Goal: Task Accomplishment & Management: Complete application form

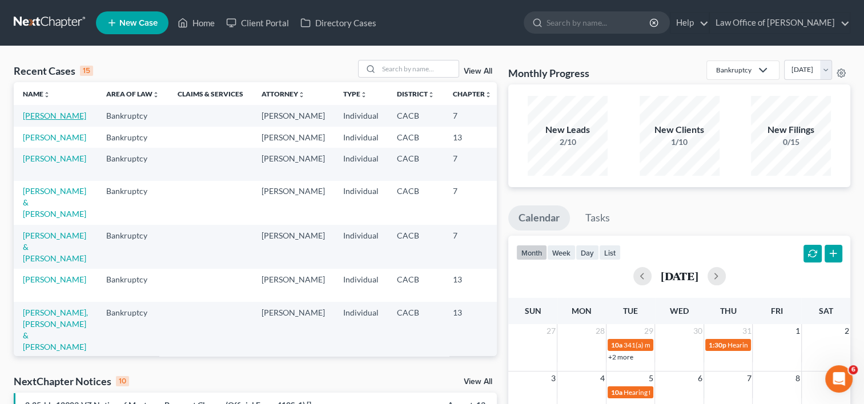
click at [30, 119] on link "[PERSON_NAME]" at bounding box center [54, 116] width 63 height 10
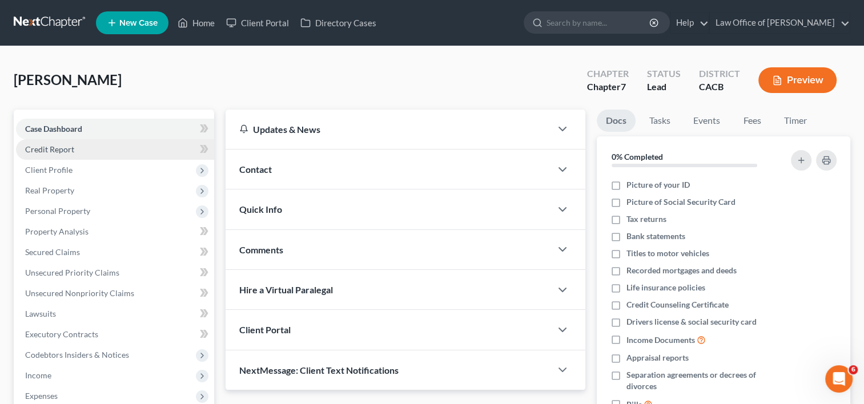
click at [54, 153] on span "Credit Report" at bounding box center [49, 149] width 49 height 10
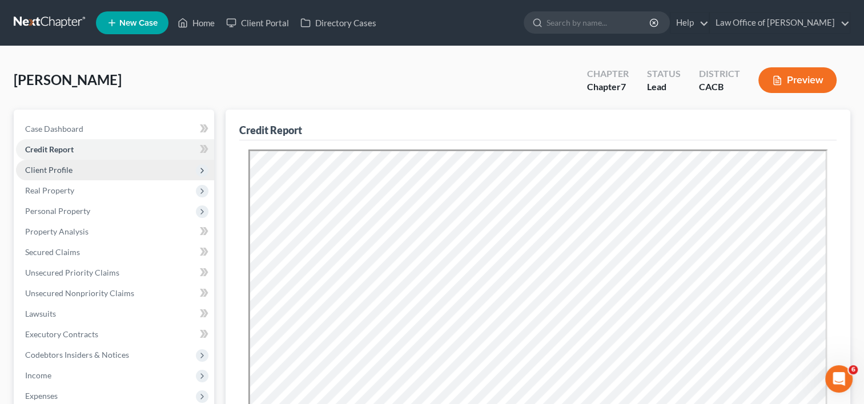
click at [63, 167] on span "Client Profile" at bounding box center [48, 170] width 47 height 10
click at [34, 165] on span "Client Profile" at bounding box center [48, 170] width 47 height 10
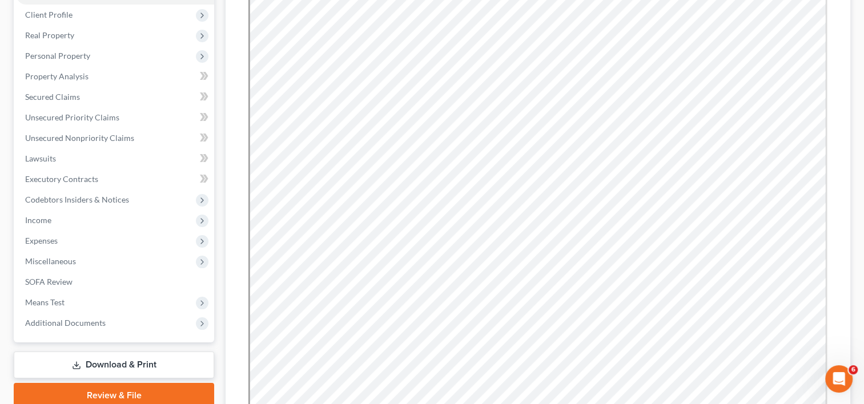
scroll to position [158, 0]
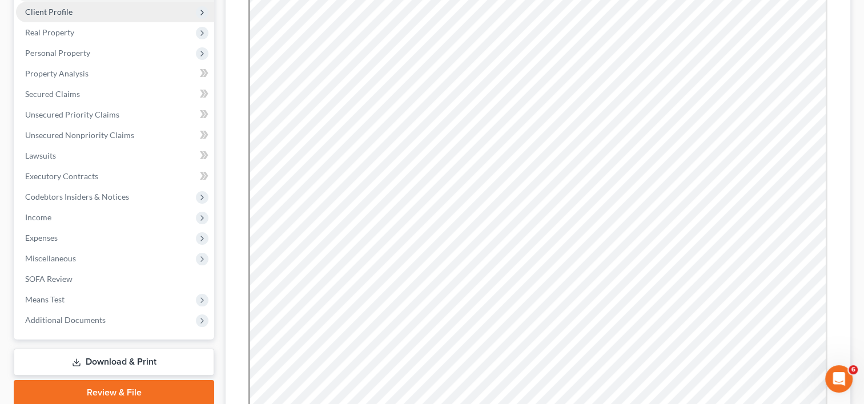
click at [63, 13] on span "Client Profile" at bounding box center [48, 12] width 47 height 10
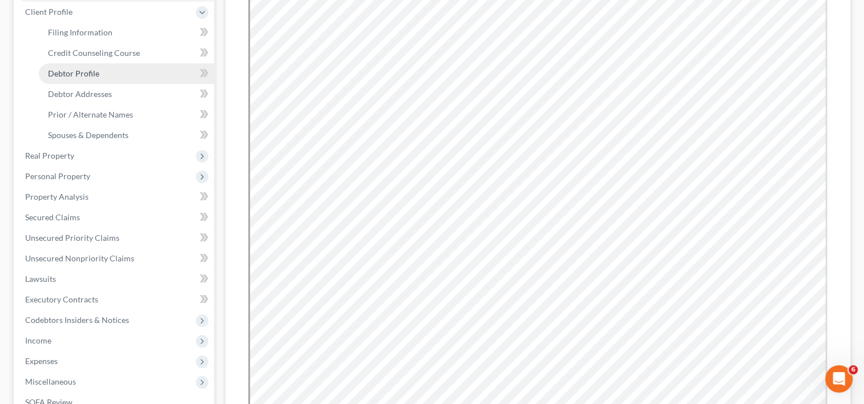
click at [96, 77] on span "Debtor Profile" at bounding box center [73, 74] width 51 height 10
select select "2"
select select "0"
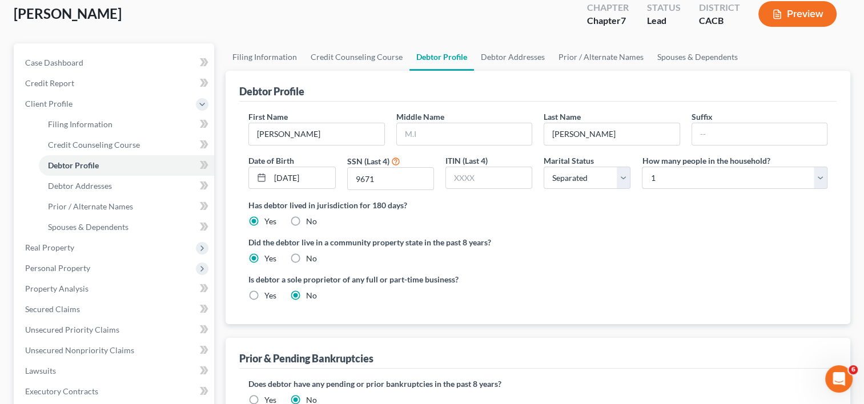
scroll to position [46, 0]
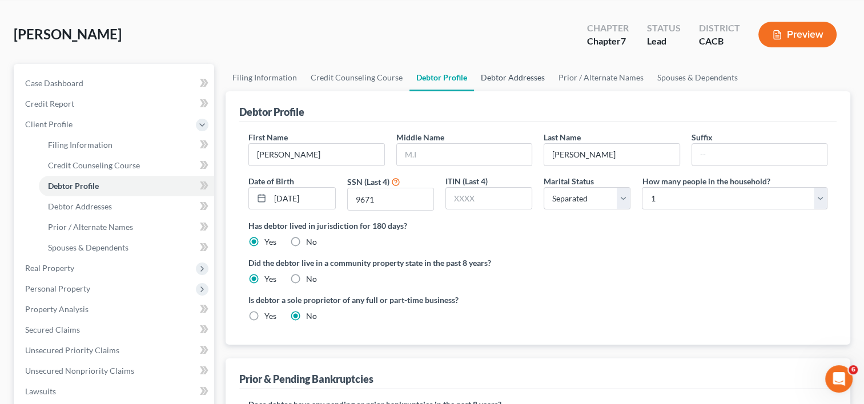
click at [505, 75] on link "Debtor Addresses" at bounding box center [513, 77] width 78 height 27
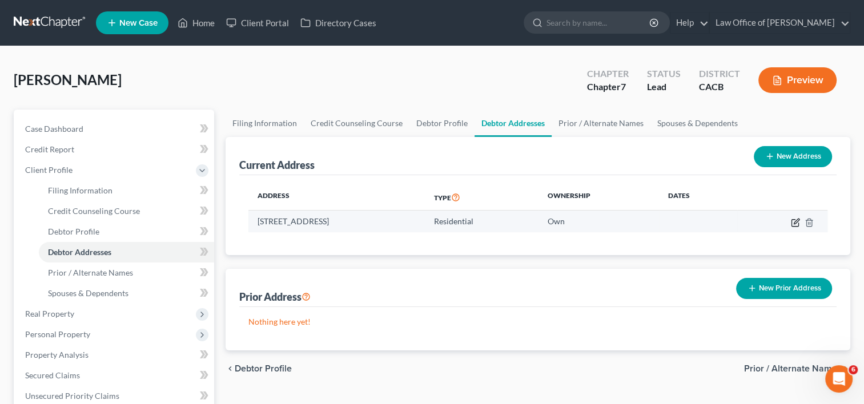
click at [795, 222] on icon "button" at bounding box center [795, 222] width 9 height 9
select select "4"
select select "0"
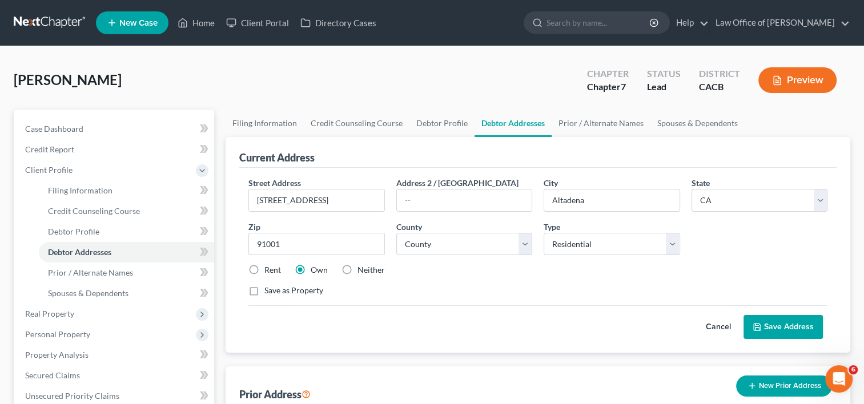
click at [358, 267] on label "Neither" at bounding box center [371, 269] width 27 height 11
click at [362, 267] on input "Neither" at bounding box center [365, 267] width 7 height 7
radio input "true"
drag, startPoint x: 777, startPoint y: 320, endPoint x: 793, endPoint y: 331, distance: 19.3
click at [793, 331] on button "Save Address" at bounding box center [783, 327] width 79 height 24
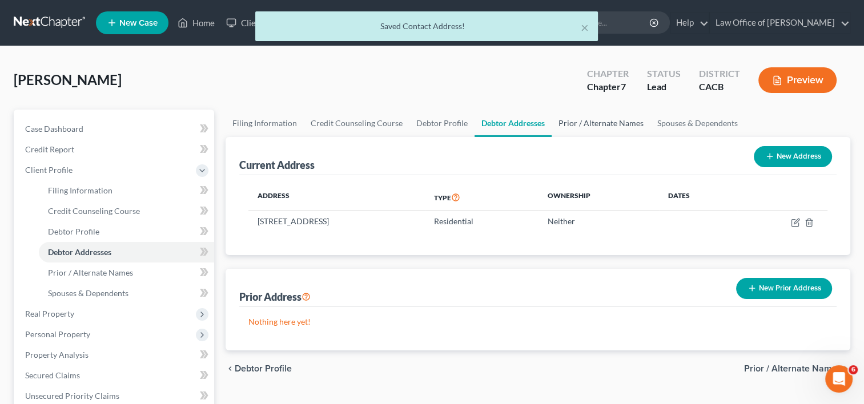
click at [599, 124] on link "Prior / Alternate Names" at bounding box center [601, 123] width 99 height 27
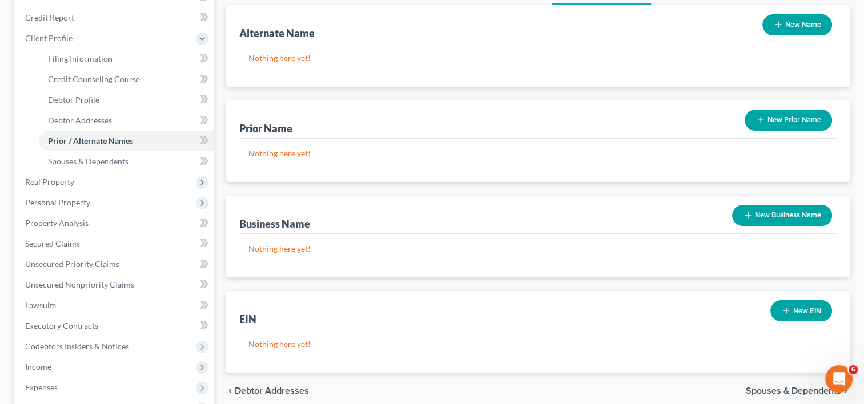
scroll to position [133, 0]
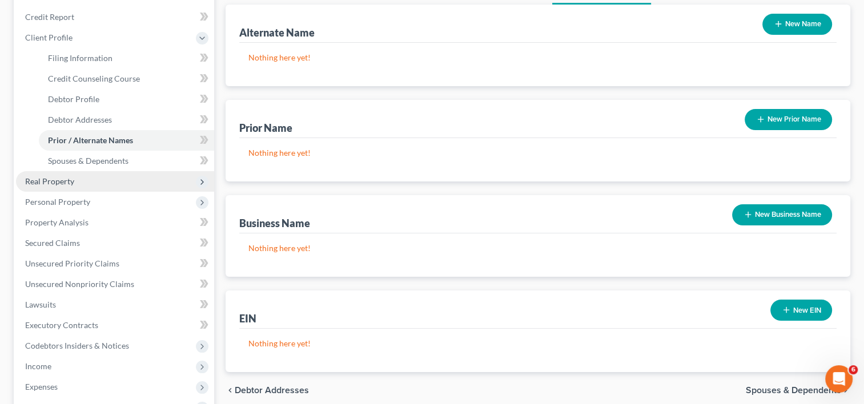
click at [59, 188] on span "Real Property" at bounding box center [115, 181] width 198 height 21
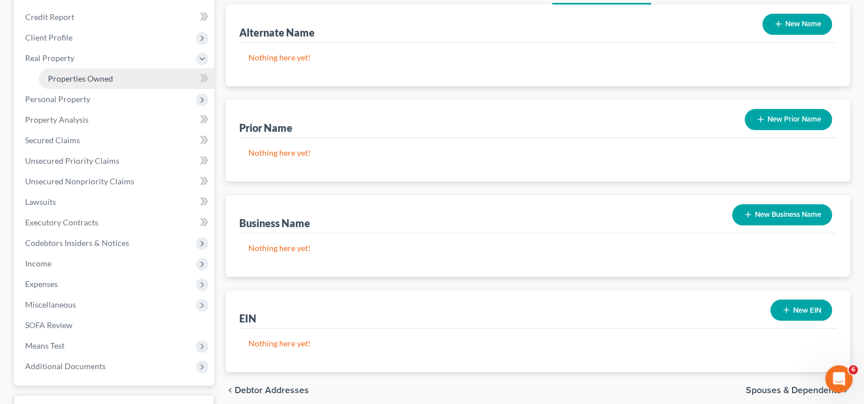
click at [106, 82] on span "Properties Owned" at bounding box center [80, 79] width 65 height 10
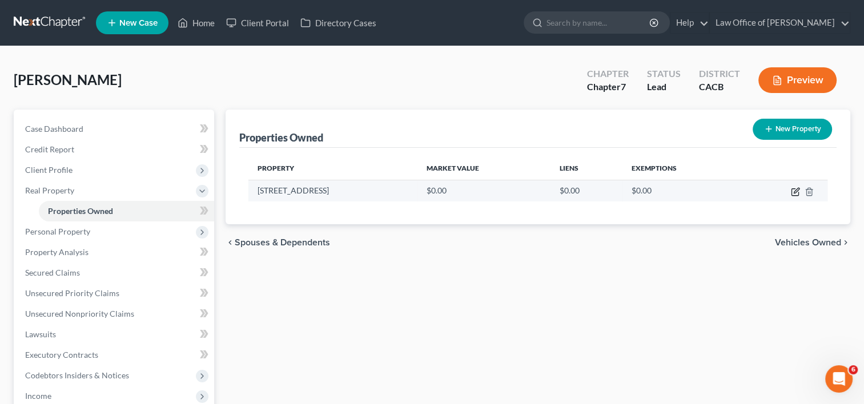
click at [798, 194] on icon "button" at bounding box center [795, 192] width 7 height 7
select select "4"
select select "18"
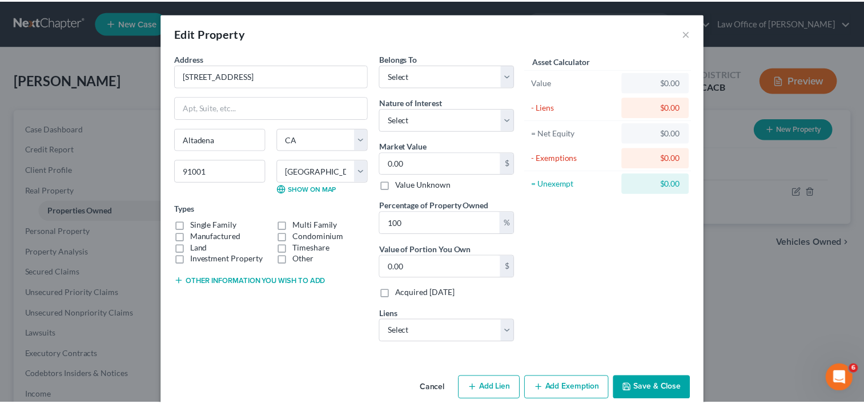
scroll to position [18, 0]
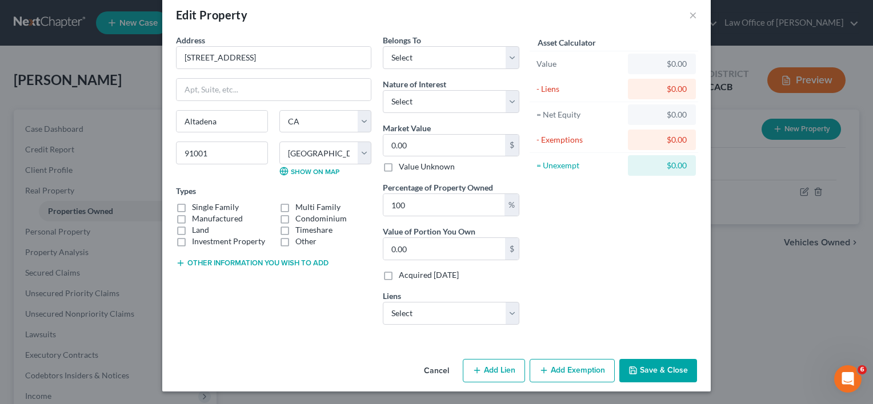
click at [436, 370] on button "Cancel" at bounding box center [436, 371] width 43 height 23
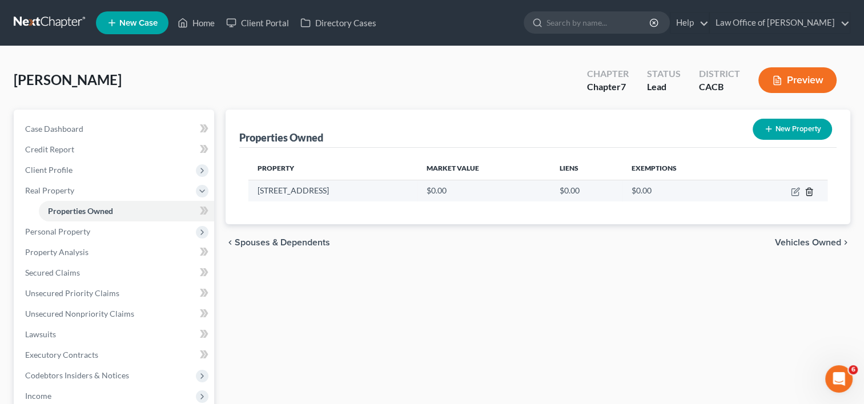
click at [809, 192] on icon "button" at bounding box center [809, 191] width 9 height 9
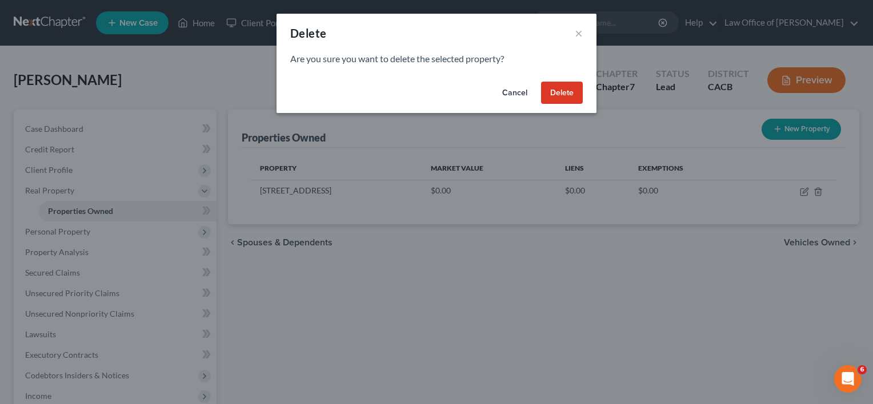
click at [565, 96] on button "Delete" at bounding box center [562, 93] width 42 height 23
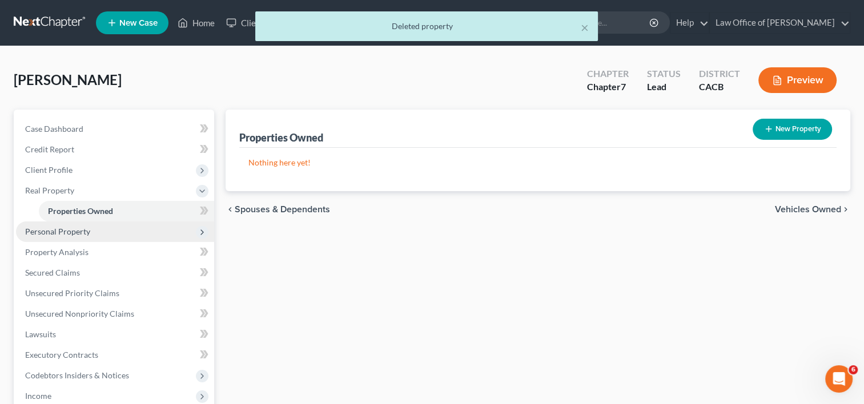
click at [49, 235] on span "Personal Property" at bounding box center [57, 232] width 65 height 10
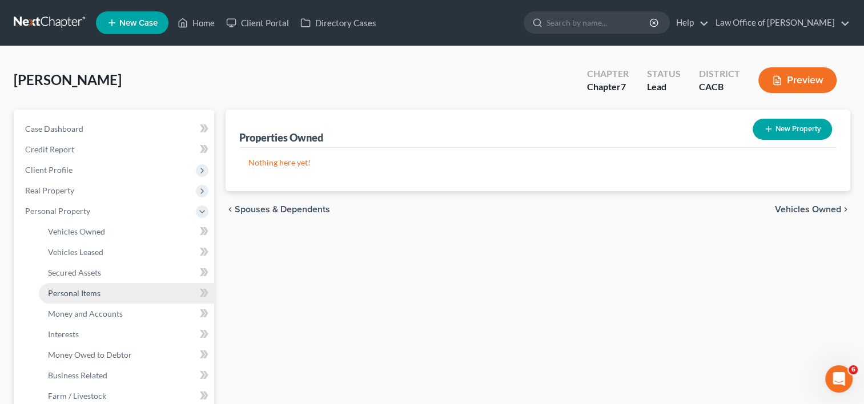
click at [66, 287] on link "Personal Items" at bounding box center [126, 293] width 175 height 21
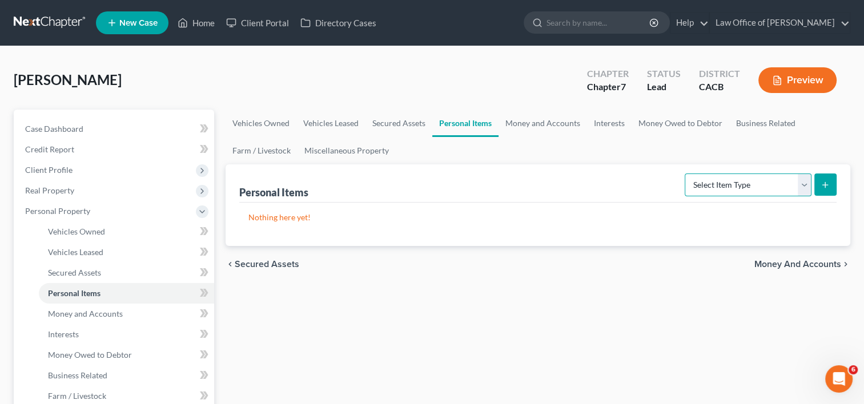
click at [749, 179] on select "Select Item Type Clothing Collectibles Of Value Electronics Firearms Household …" at bounding box center [748, 185] width 127 height 23
select select "clothing"
click at [686, 174] on select "Select Item Type Clothing Collectibles Of Value Electronics Firearms Household …" at bounding box center [748, 185] width 127 height 23
click at [817, 183] on button "submit" at bounding box center [825, 185] width 22 height 22
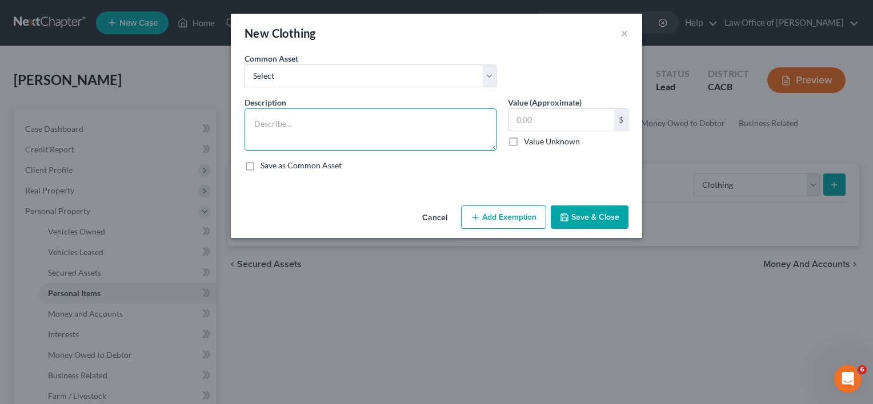
click at [268, 137] on textarea at bounding box center [370, 130] width 252 height 42
type textarea "Clothing and Shoes"
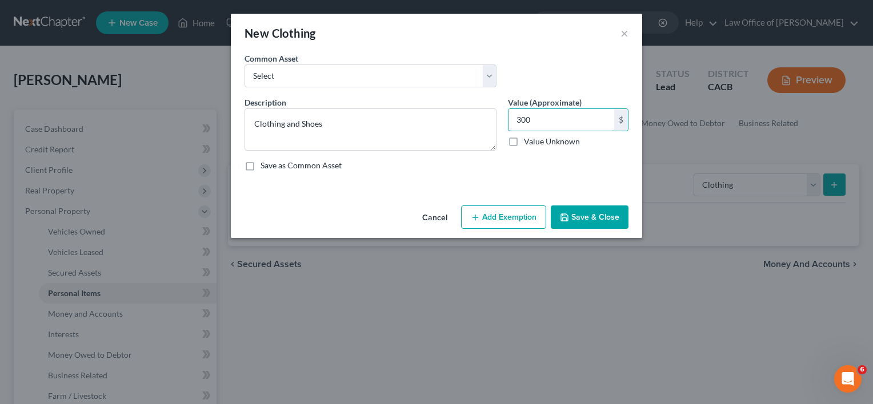
type input "300"
click at [488, 212] on button "Add Exemption" at bounding box center [503, 218] width 85 height 24
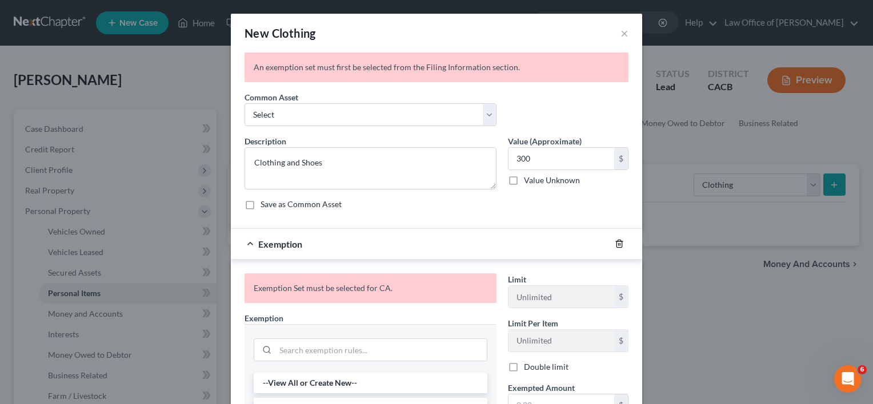
click at [616, 243] on icon "button" at bounding box center [618, 243] width 5 height 7
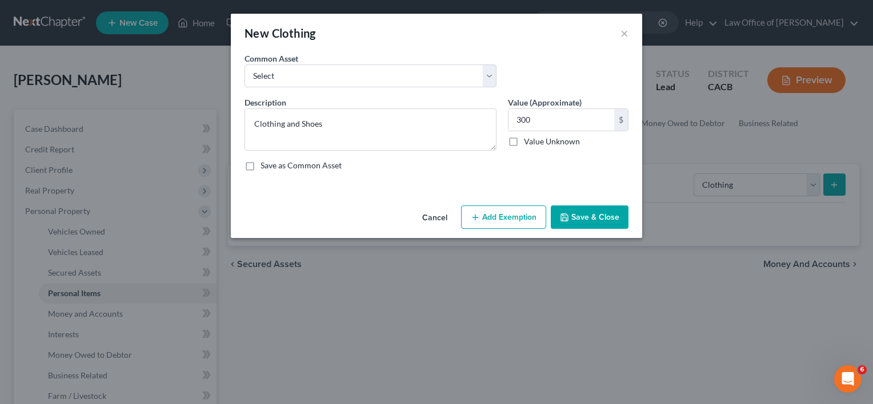
click at [601, 221] on button "Save & Close" at bounding box center [590, 218] width 78 height 24
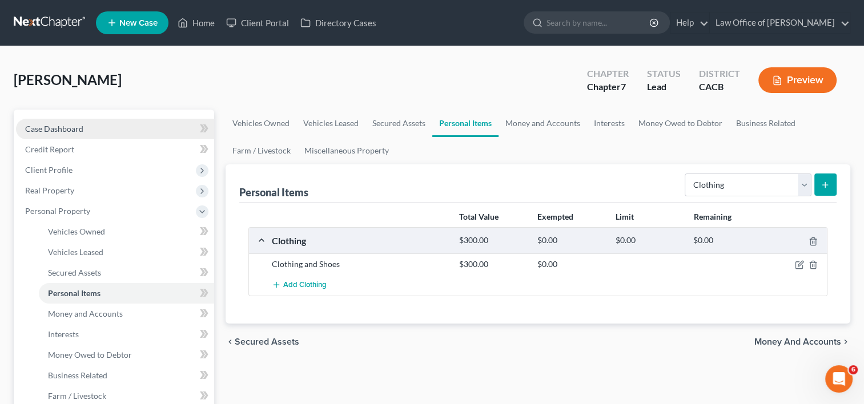
click at [55, 131] on span "Case Dashboard" at bounding box center [54, 129] width 58 height 10
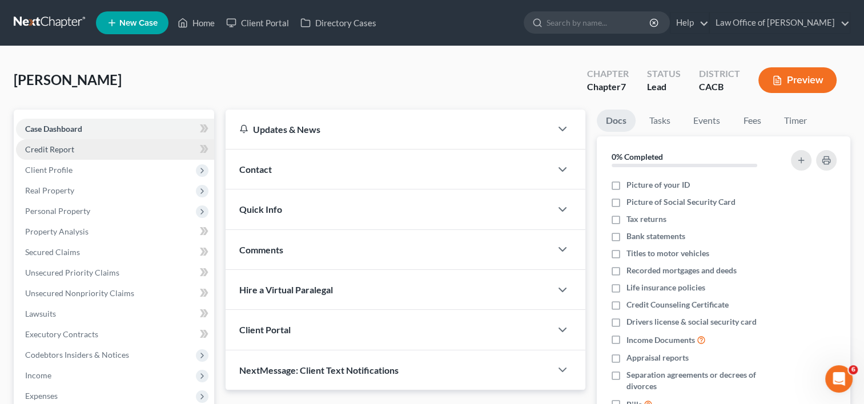
click at [37, 144] on span "Credit Report" at bounding box center [49, 149] width 49 height 10
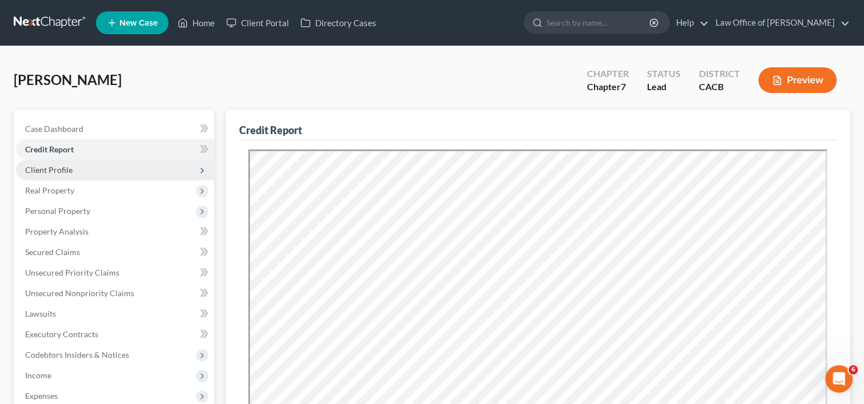
click at [58, 167] on span "Client Profile" at bounding box center [48, 170] width 47 height 10
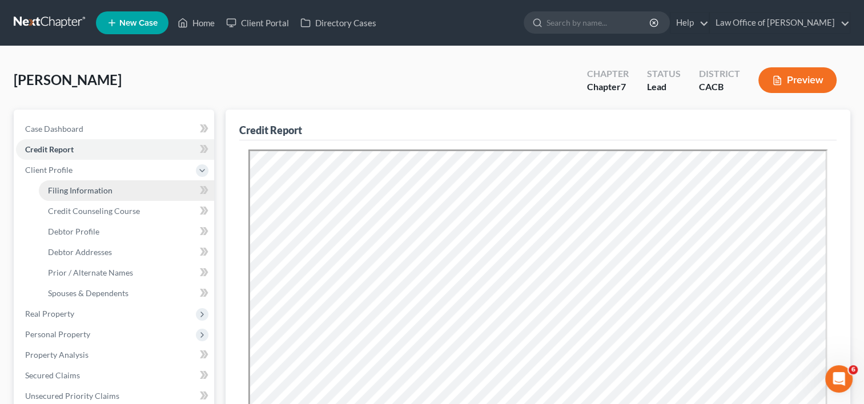
click at [65, 195] on link "Filing Information" at bounding box center [126, 190] width 175 height 21
select select "1"
select select "0"
select select "4"
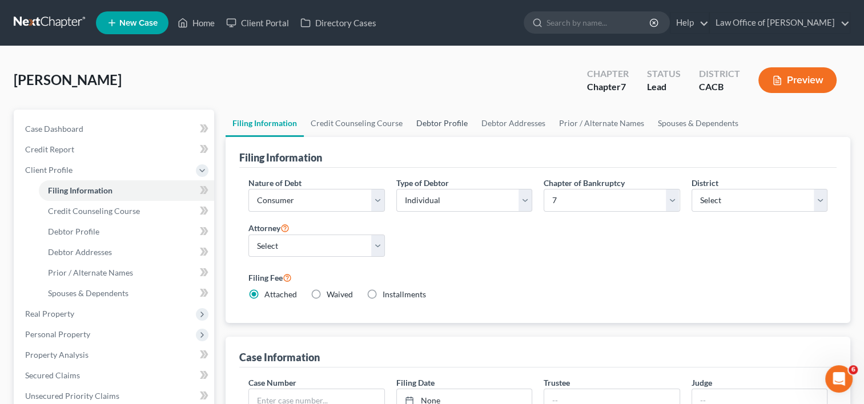
click at [443, 126] on link "Debtor Profile" at bounding box center [441, 123] width 65 height 27
select select "2"
select select "0"
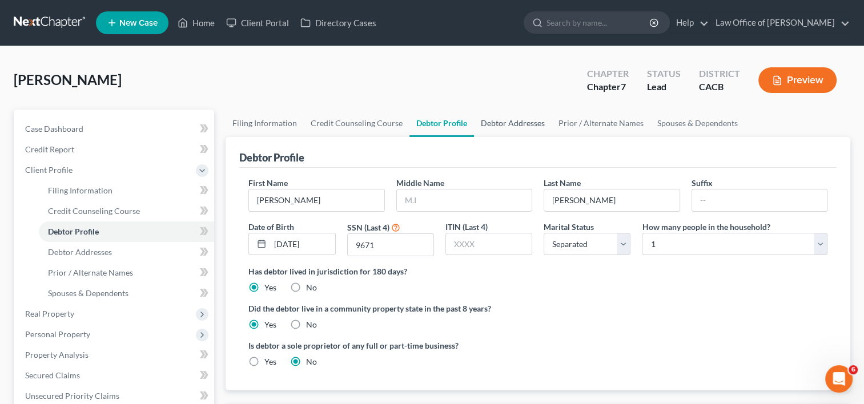
click at [508, 122] on link "Debtor Addresses" at bounding box center [513, 123] width 78 height 27
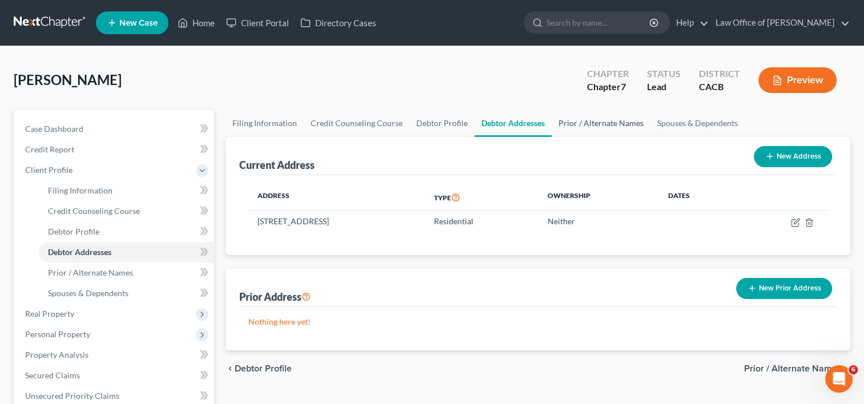
click at [596, 125] on link "Prior / Alternate Names" at bounding box center [601, 123] width 99 height 27
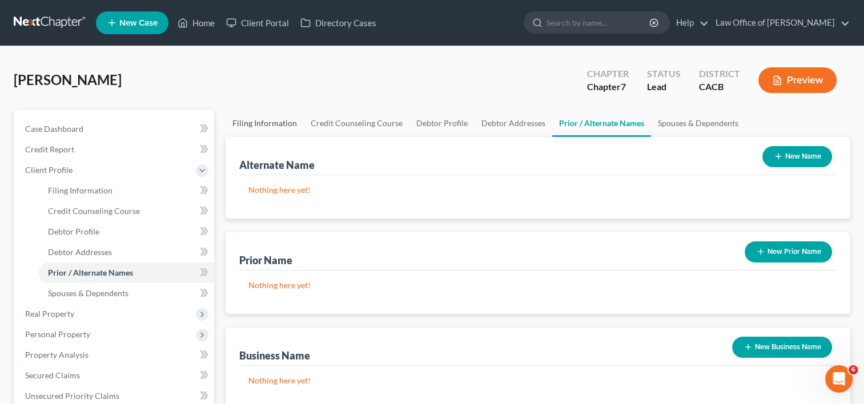
click at [272, 120] on link "Filing Information" at bounding box center [265, 123] width 78 height 27
select select "1"
select select "0"
select select "7"
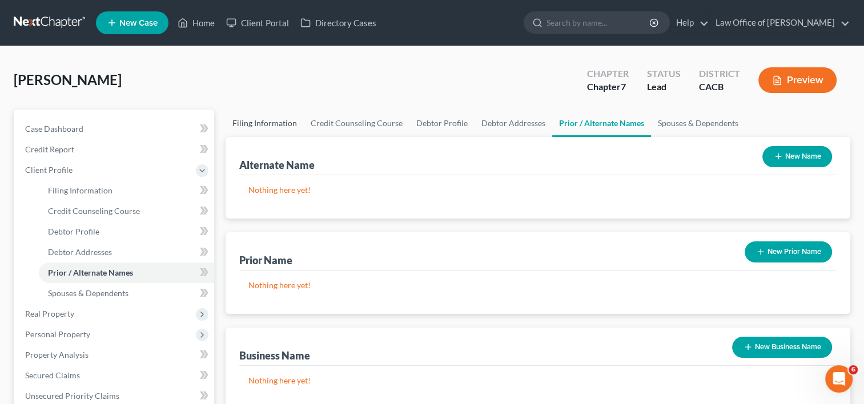
select select "0"
select select "4"
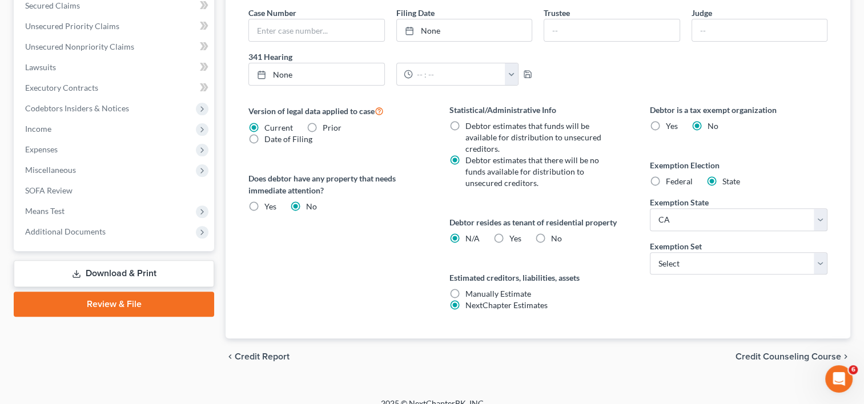
scroll to position [383, 0]
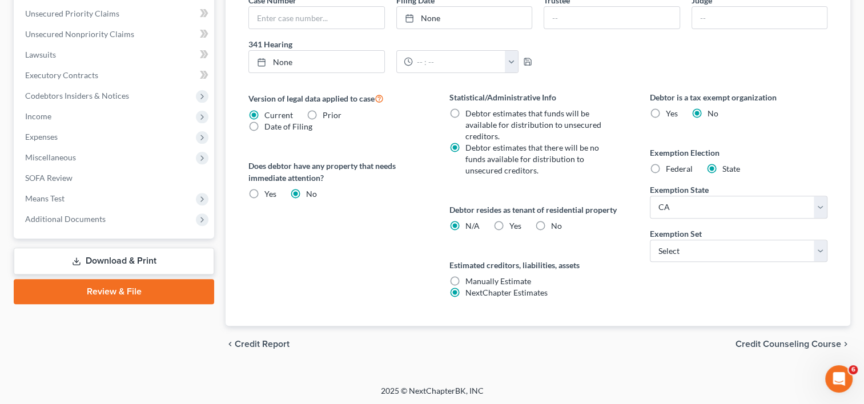
click at [509, 225] on label "Yes Yes" at bounding box center [515, 225] width 12 height 11
click at [514, 225] on input "Yes Yes" at bounding box center [517, 223] width 7 height 7
radio input "true"
radio input "false"
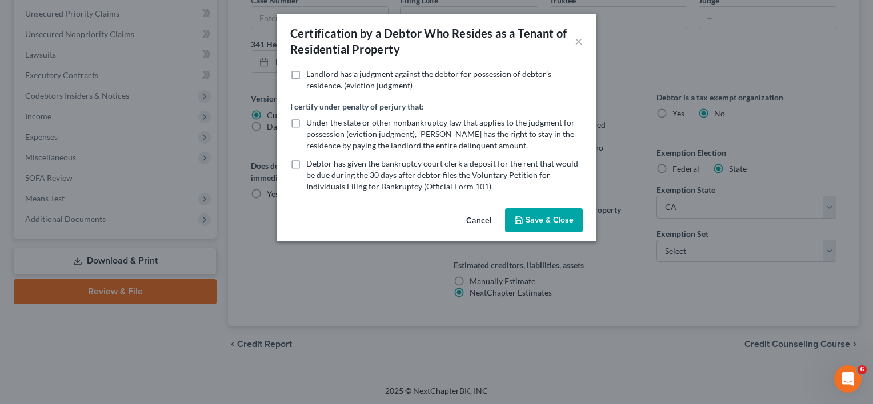
click at [537, 224] on button "Save & Close" at bounding box center [544, 220] width 78 height 24
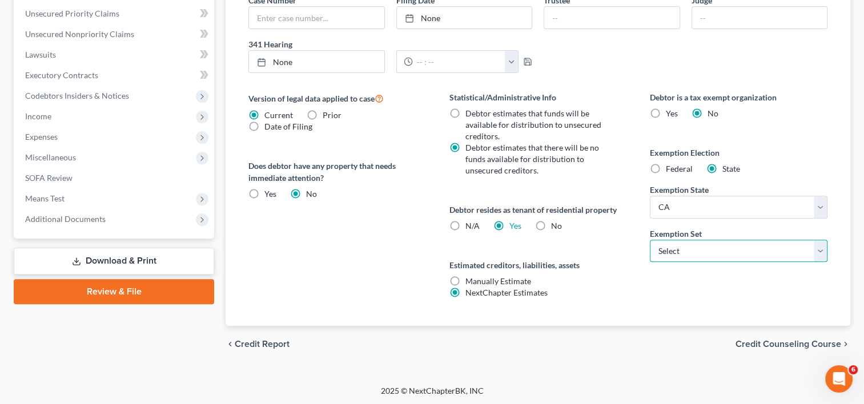
click at [706, 254] on select "Select 703 704" at bounding box center [739, 251] width 178 height 23
select select "0"
click at [650, 240] on select "Select 703 704" at bounding box center [739, 251] width 178 height 23
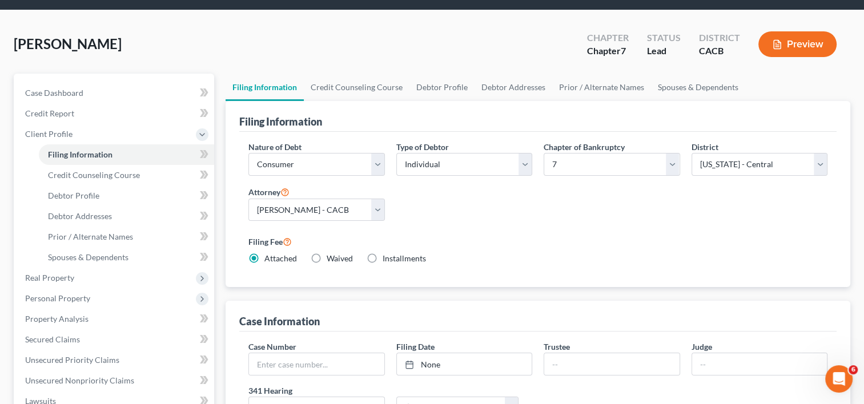
scroll to position [0, 0]
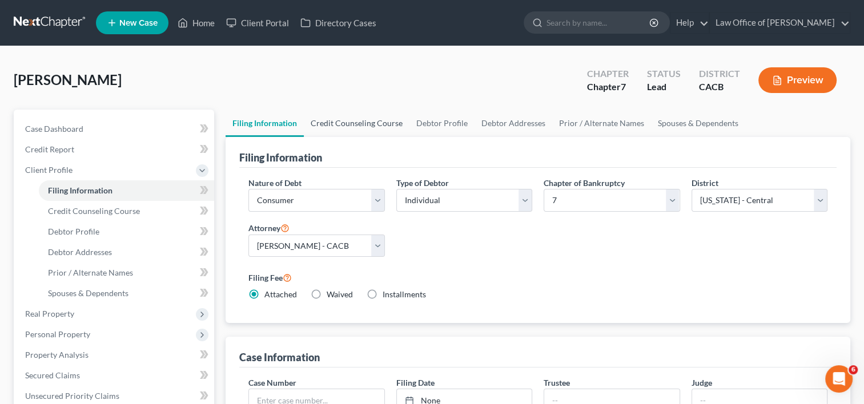
click at [366, 121] on link "Credit Counseling Course" at bounding box center [357, 123] width 106 height 27
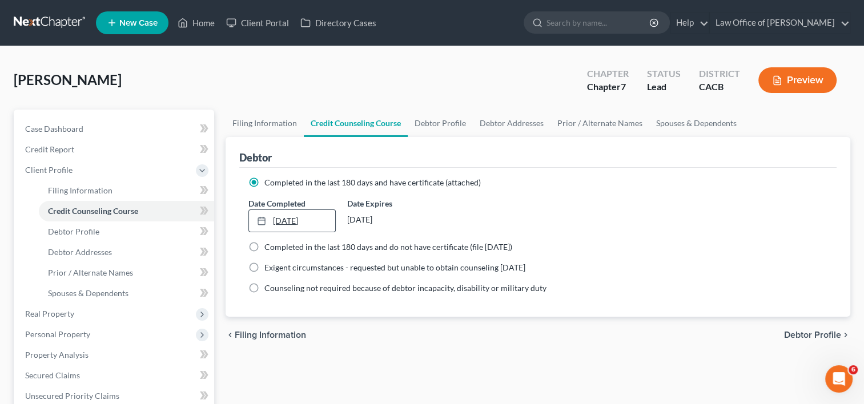
click at [306, 217] on link "[DATE]" at bounding box center [292, 221] width 86 height 22
click at [432, 123] on link "Debtor Profile" at bounding box center [440, 123] width 65 height 27
select select "2"
select select "0"
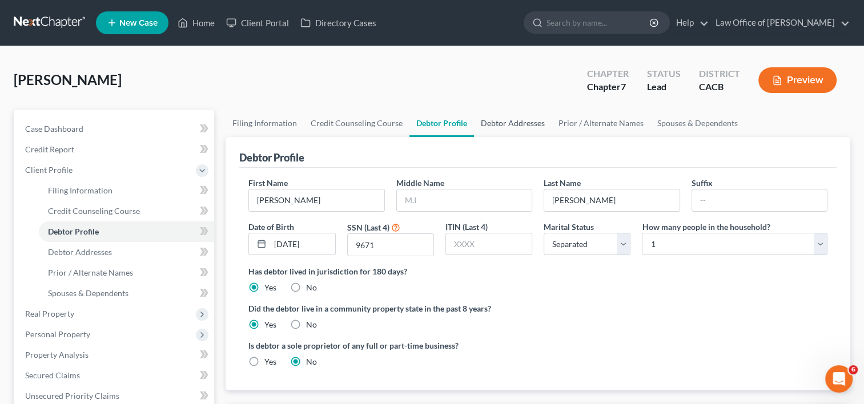
click at [513, 122] on link "Debtor Addresses" at bounding box center [513, 123] width 78 height 27
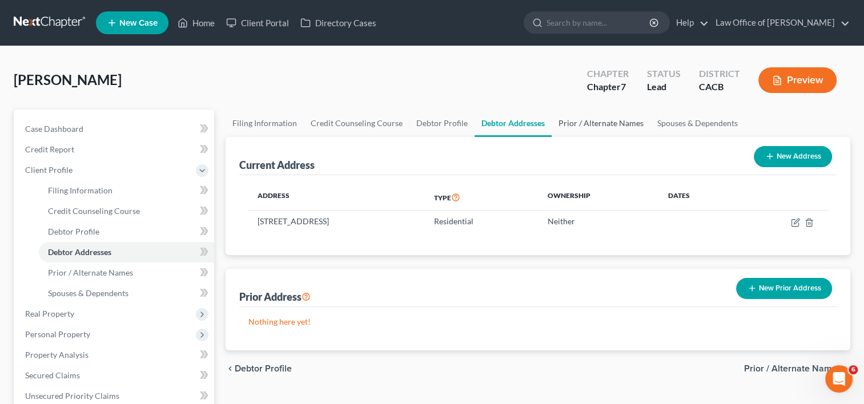
click at [596, 122] on link "Prior / Alternate Names" at bounding box center [601, 123] width 99 height 27
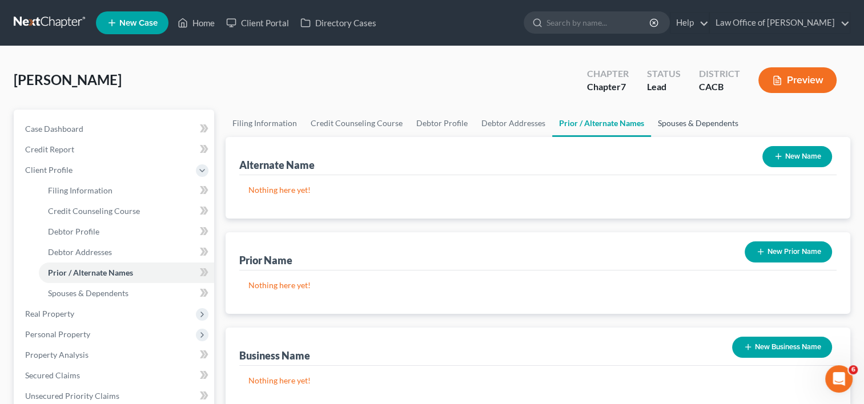
click at [689, 126] on link "Spouses & Dependents" at bounding box center [698, 123] width 94 height 27
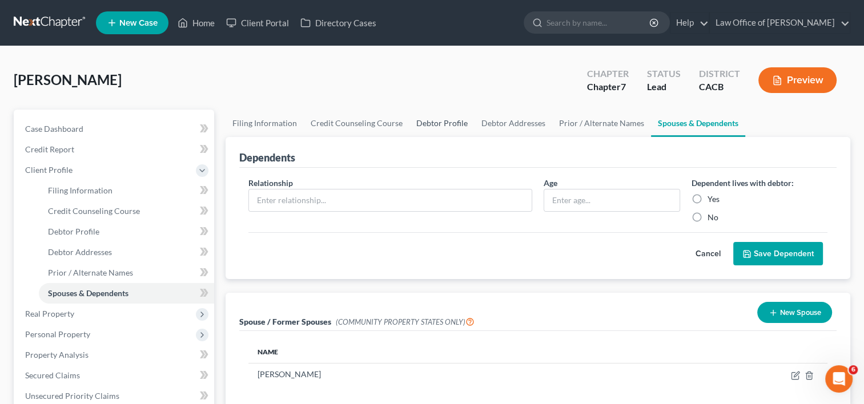
click at [434, 122] on link "Debtor Profile" at bounding box center [441, 123] width 65 height 27
select select "2"
select select "0"
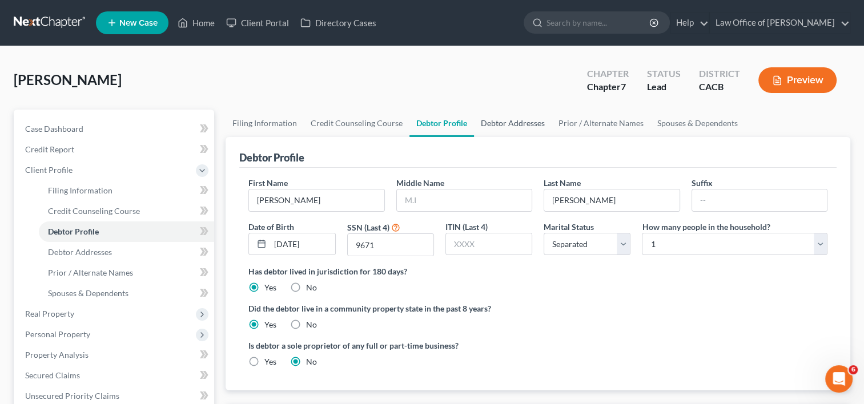
click at [508, 121] on link "Debtor Addresses" at bounding box center [513, 123] width 78 height 27
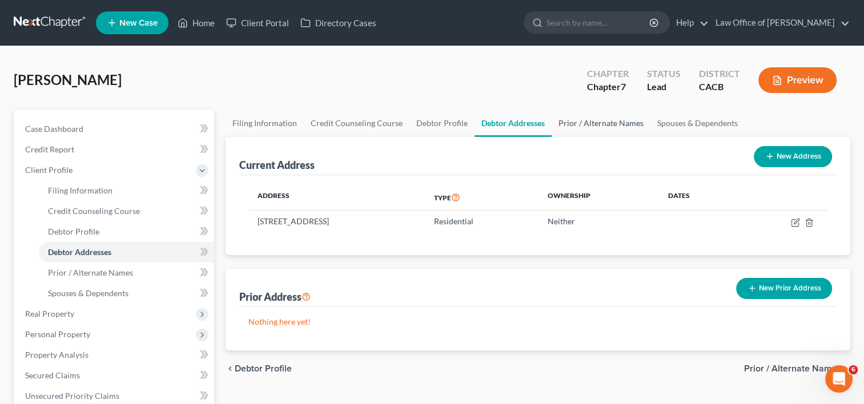
click at [592, 123] on link "Prior / Alternate Names" at bounding box center [601, 123] width 99 height 27
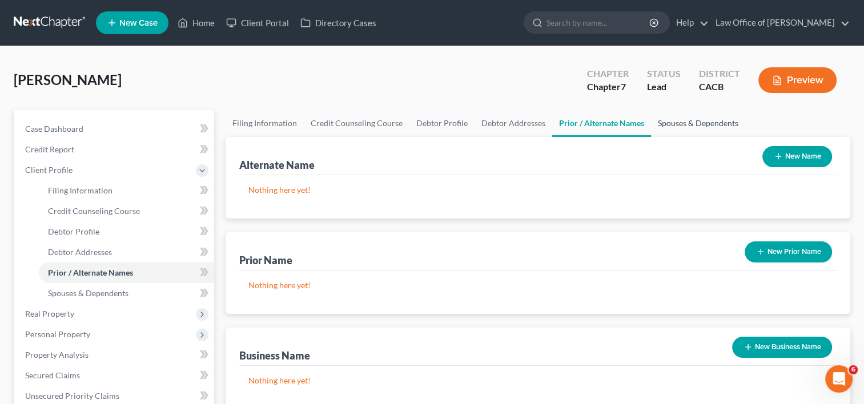
click at [681, 125] on link "Spouses & Dependents" at bounding box center [698, 123] width 94 height 27
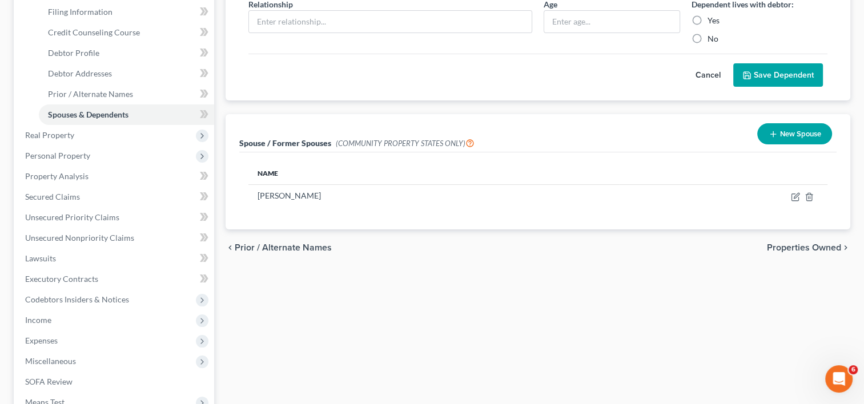
scroll to position [176, 0]
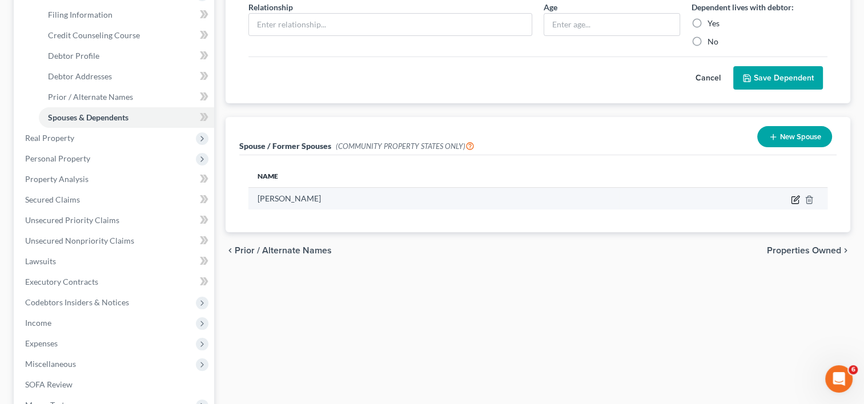
click at [797, 196] on icon "button" at bounding box center [795, 199] width 9 height 9
select select "1"
select select "4"
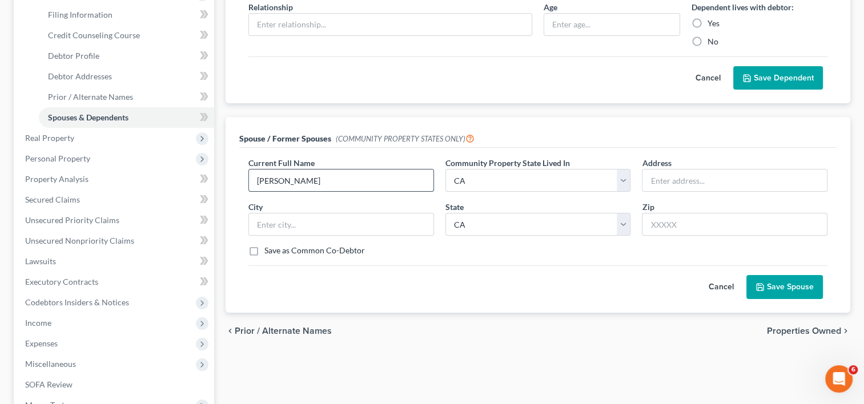
click at [255, 179] on input "[PERSON_NAME]" at bounding box center [341, 181] width 184 height 22
click at [329, 183] on input "[PERSON_NAME]" at bounding box center [341, 181] width 184 height 22
type input "[PERSON_NAME]"
click at [663, 174] on input "text" at bounding box center [735, 181] width 184 height 22
click at [800, 121] on div "Spouse / Former Spouses (COMMUNITY PROPERTY STATES ONLY)" at bounding box center [537, 132] width 597 height 31
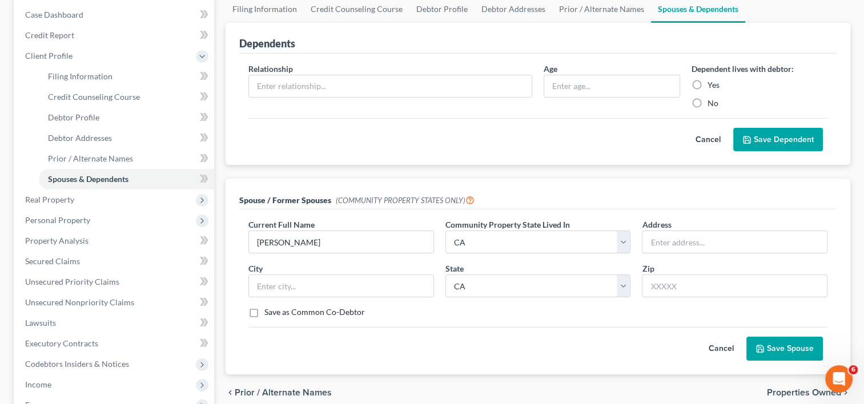
scroll to position [131, 0]
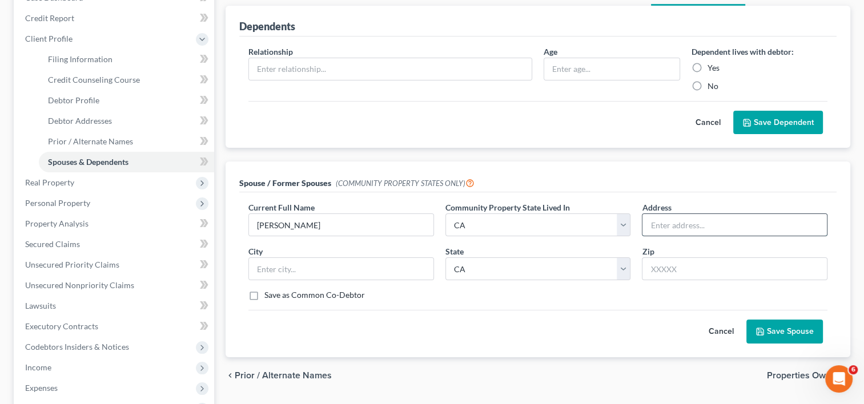
click at [672, 228] on input "text" at bounding box center [735, 225] width 184 height 22
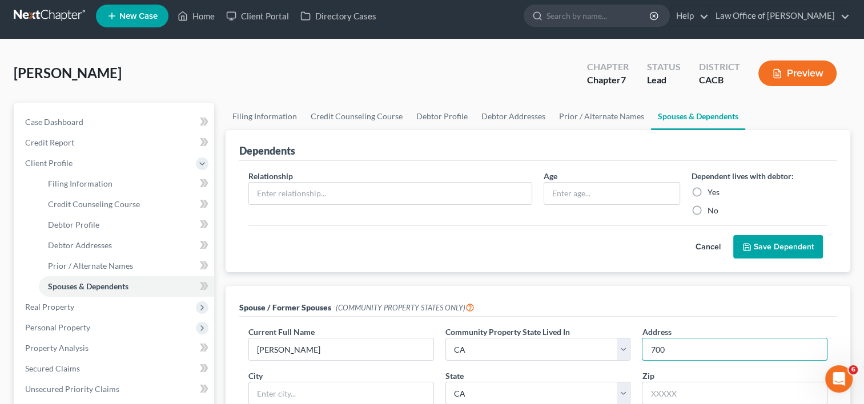
scroll to position [0, 0]
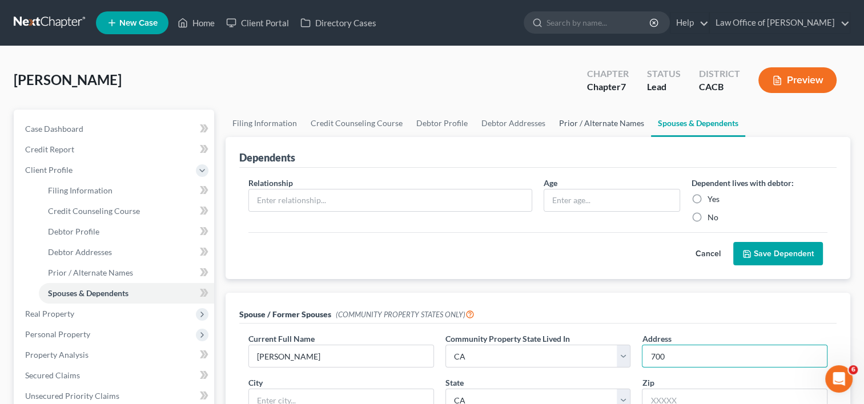
type input "700"
click at [595, 117] on link "Prior / Alternate Names" at bounding box center [601, 123] width 99 height 27
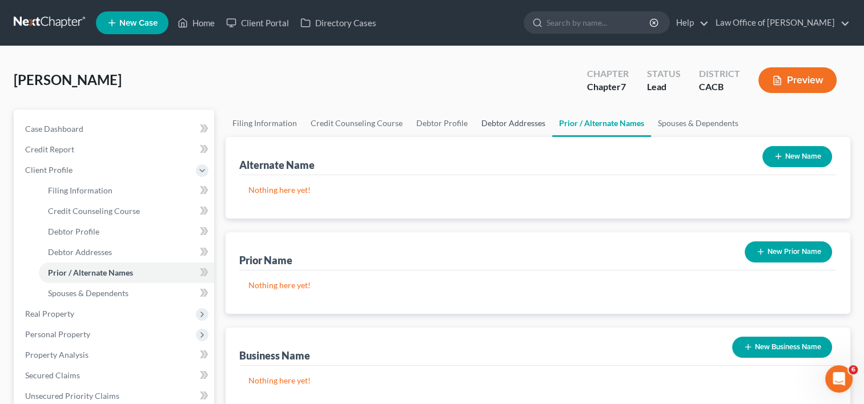
click at [512, 127] on link "Debtor Addresses" at bounding box center [514, 123] width 78 height 27
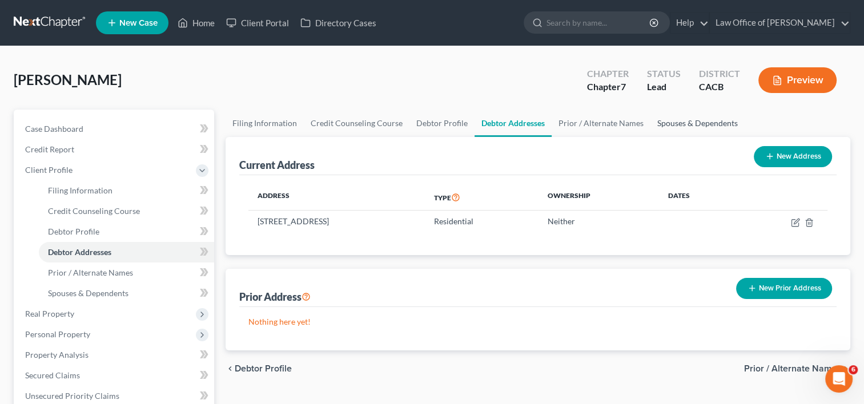
click at [681, 120] on link "Spouses & Dependents" at bounding box center [698, 123] width 94 height 27
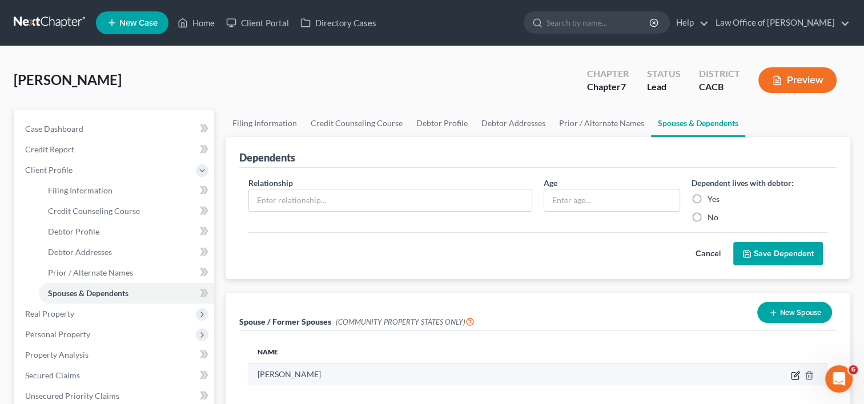
click at [794, 375] on icon "button" at bounding box center [796, 374] width 5 height 5
select select "1"
select select "4"
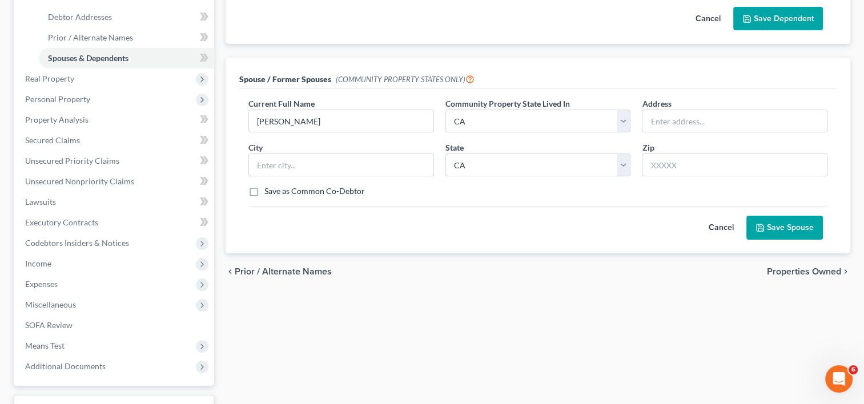
scroll to position [239, 0]
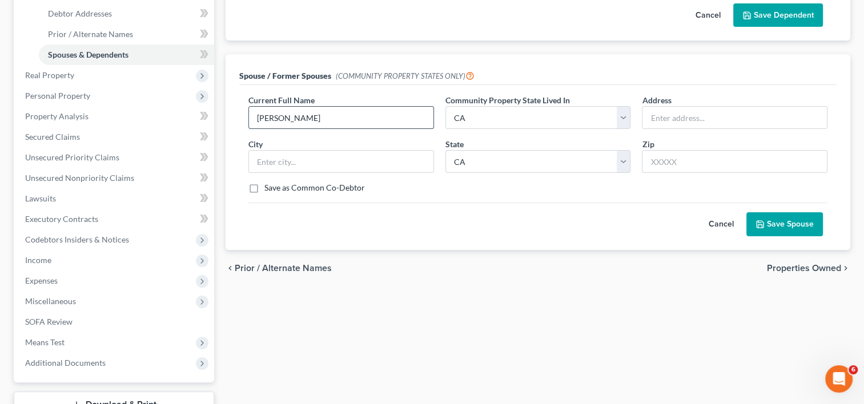
click at [309, 121] on input "[PERSON_NAME]" at bounding box center [341, 118] width 184 height 22
type input "J"
type input "[PERSON_NAME]"
click at [644, 117] on input "text" at bounding box center [735, 118] width 184 height 22
click at [626, 71] on div "Spouse / Former Spouses (COMMUNITY PROPERTY STATES ONLY)" at bounding box center [537, 69] width 597 height 31
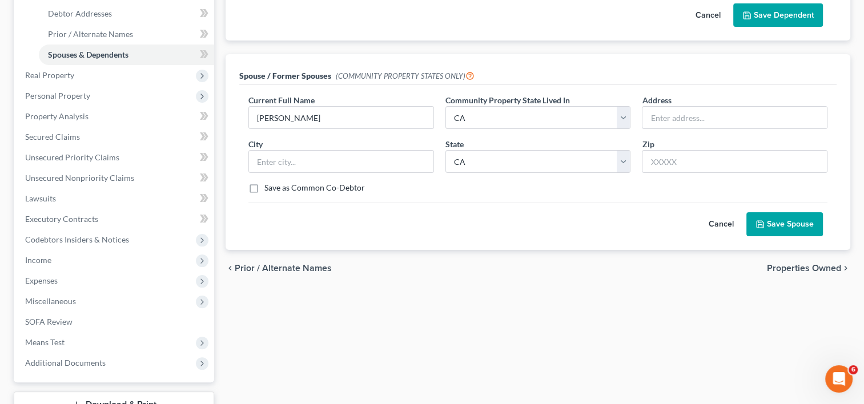
click at [777, 228] on button "Save Spouse" at bounding box center [784, 224] width 77 height 24
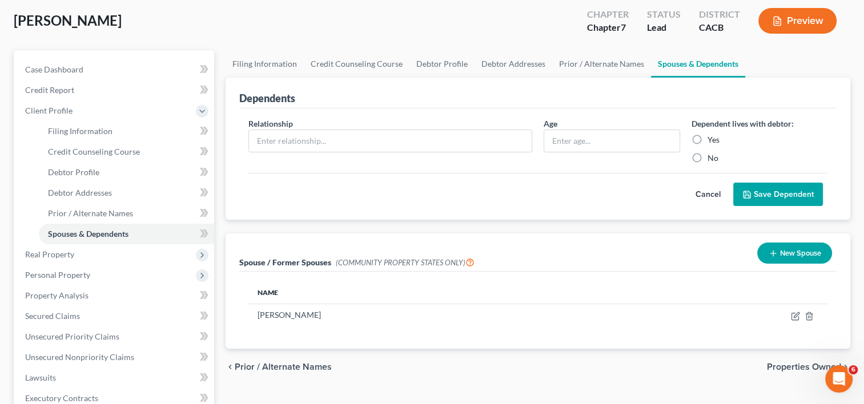
scroll to position [0, 0]
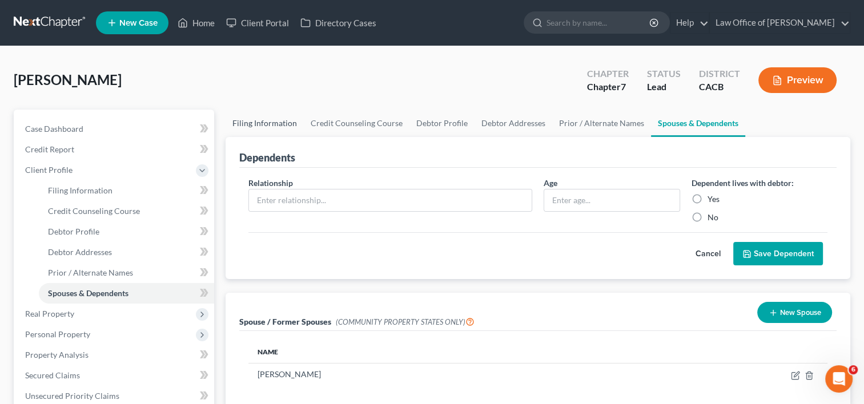
click at [244, 124] on link "Filing Information" at bounding box center [265, 123] width 78 height 27
select select "1"
select select "0"
select select "7"
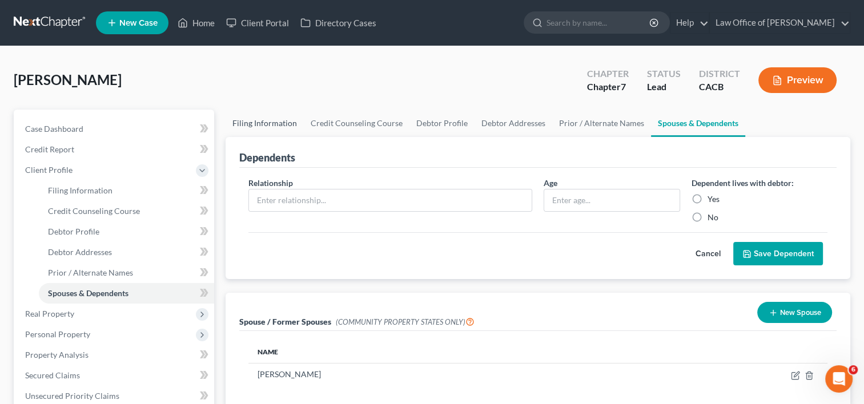
select select "0"
select select "4"
select select "0"
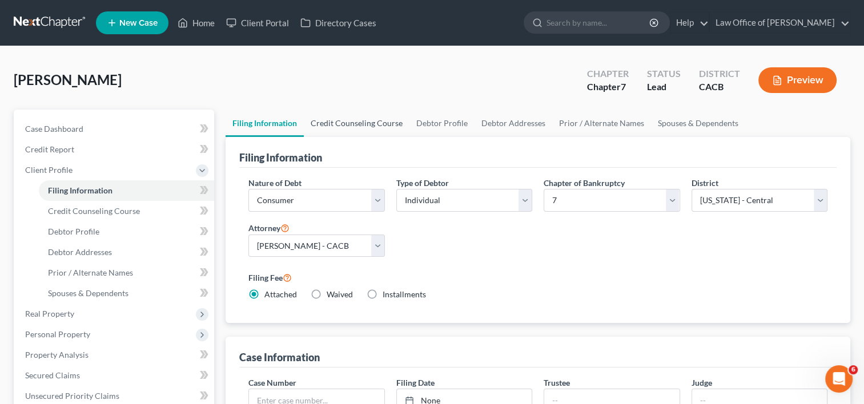
click at [352, 126] on link "Credit Counseling Course" at bounding box center [357, 123] width 106 height 27
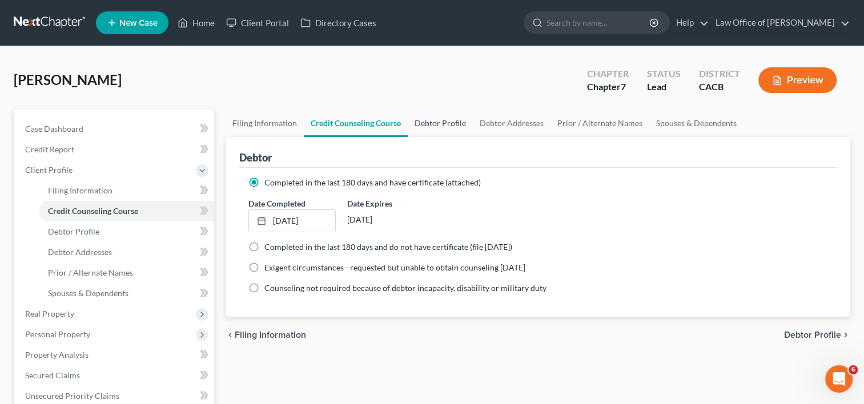
click at [440, 123] on link "Debtor Profile" at bounding box center [440, 123] width 65 height 27
select select "2"
select select "0"
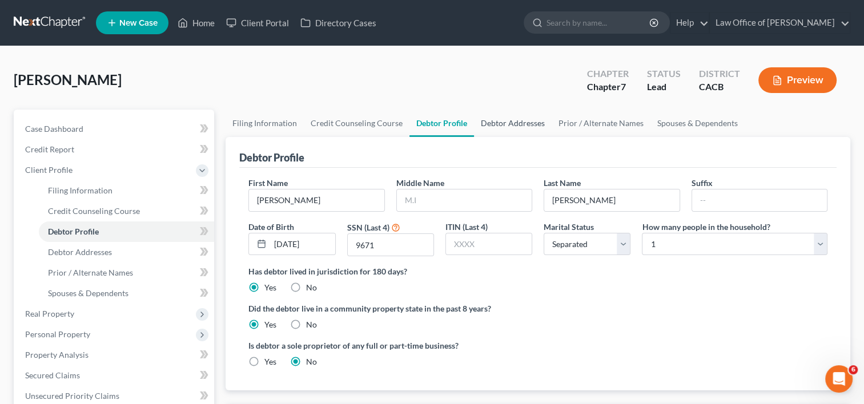
click at [522, 122] on link "Debtor Addresses" at bounding box center [513, 123] width 78 height 27
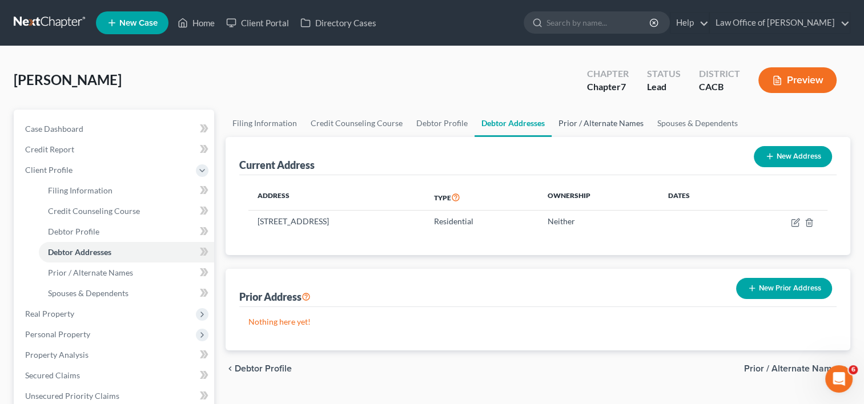
click at [594, 123] on link "Prior / Alternate Names" at bounding box center [601, 123] width 99 height 27
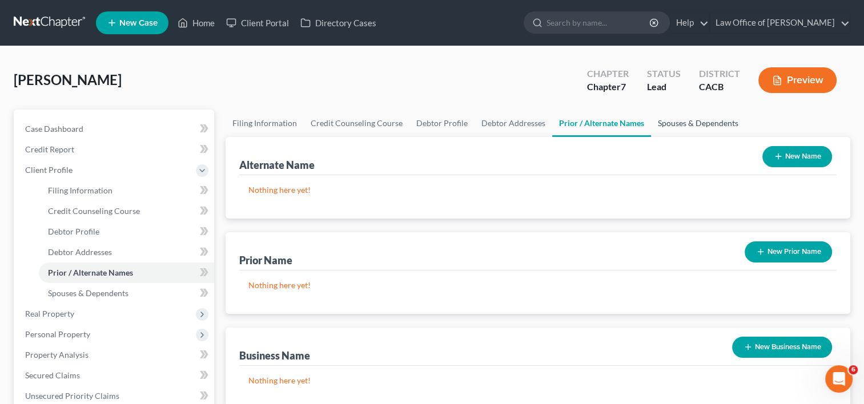
click at [680, 125] on link "Spouses & Dependents" at bounding box center [698, 123] width 94 height 27
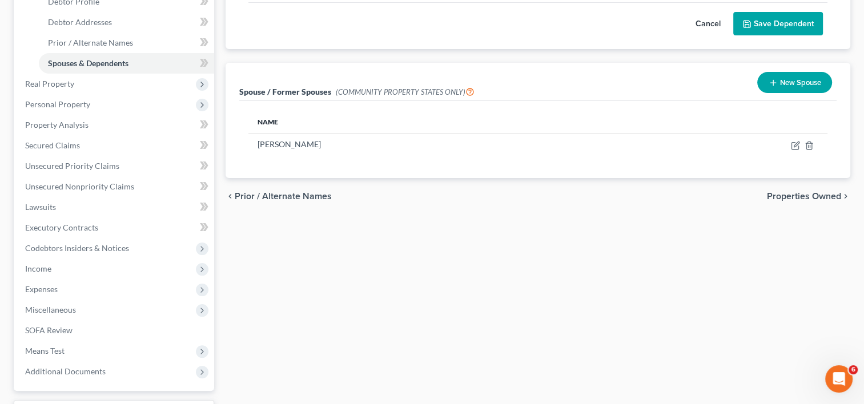
scroll to position [227, 0]
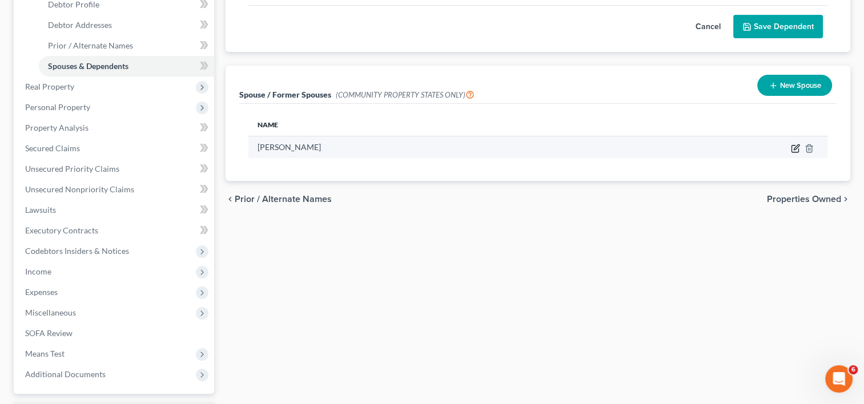
click at [793, 147] on icon "button" at bounding box center [795, 148] width 9 height 9
select select "1"
select select "4"
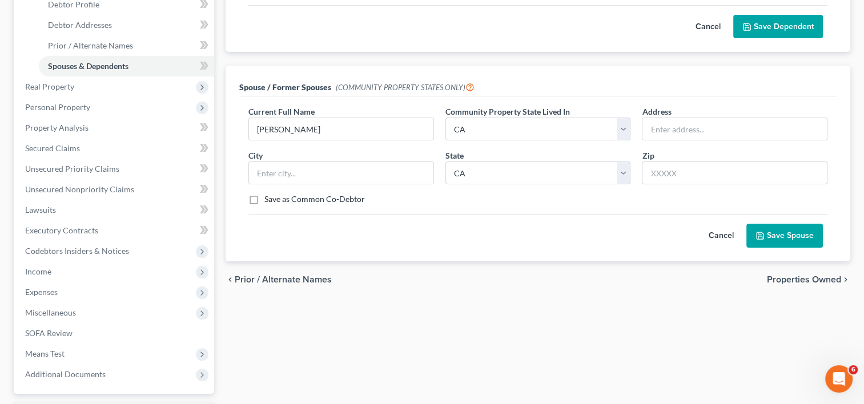
click at [777, 235] on button "Save Spouse" at bounding box center [784, 236] width 77 height 24
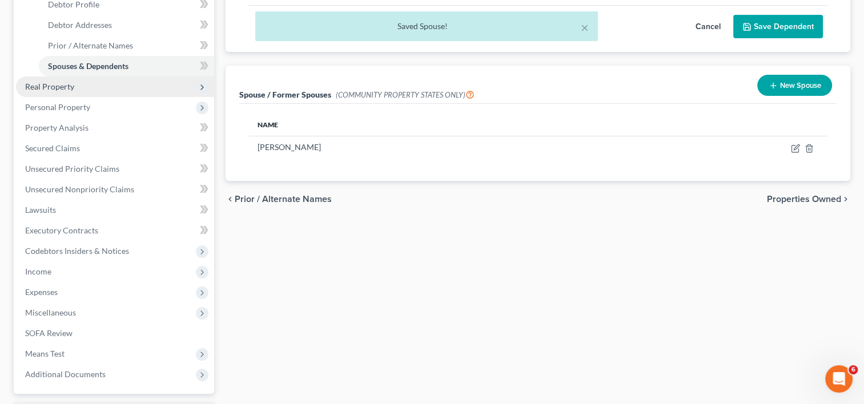
click at [67, 93] on span "Real Property" at bounding box center [115, 87] width 198 height 21
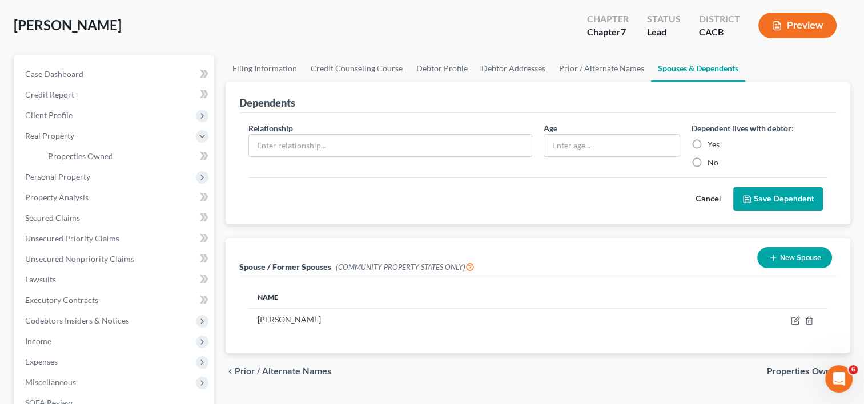
scroll to position [55, 0]
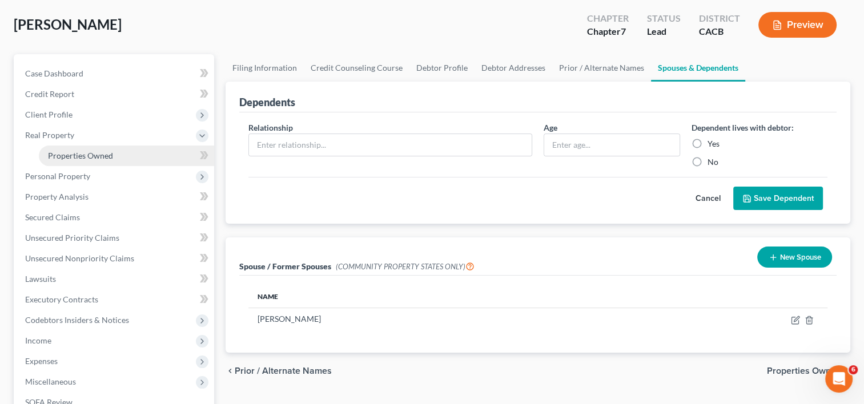
click at [79, 151] on span "Properties Owned" at bounding box center [80, 156] width 65 height 10
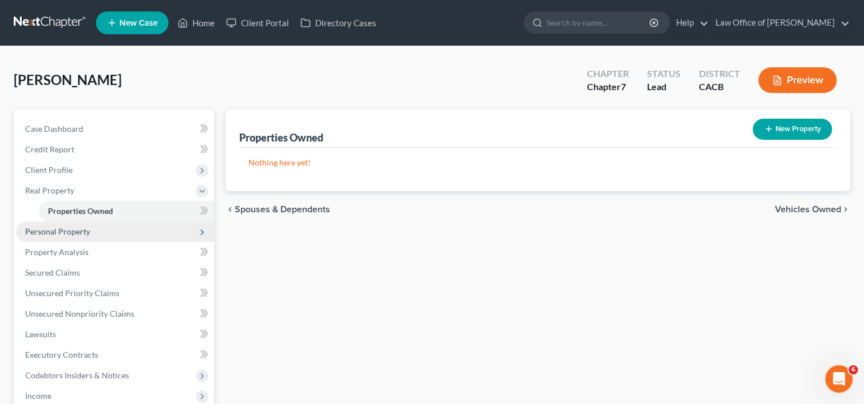
click at [60, 232] on span "Personal Property" at bounding box center [57, 232] width 65 height 10
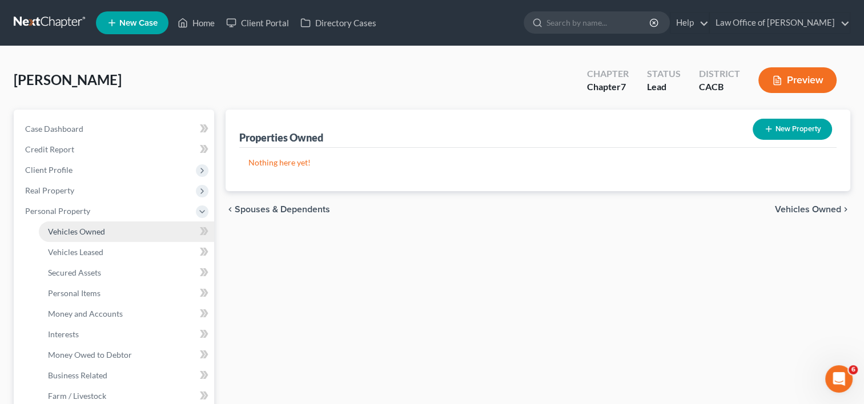
click at [88, 233] on span "Vehicles Owned" at bounding box center [76, 232] width 57 height 10
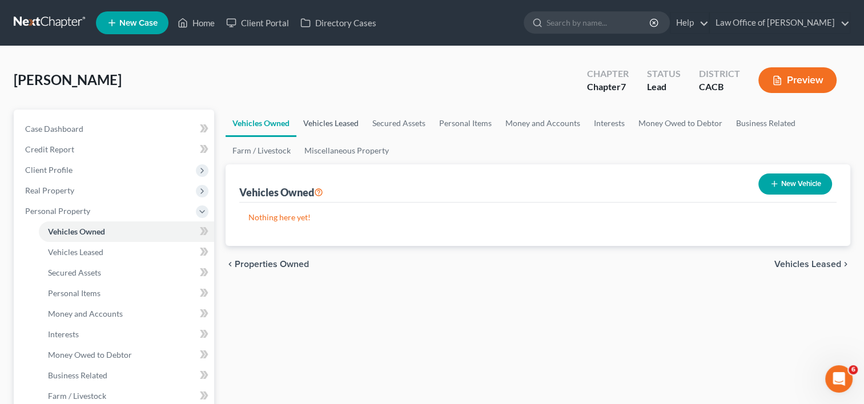
click at [336, 116] on link "Vehicles Leased" at bounding box center [330, 123] width 69 height 27
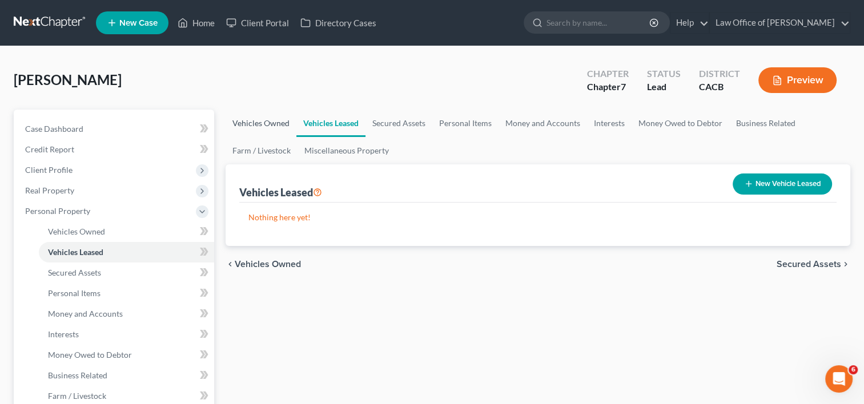
click at [269, 120] on link "Vehicles Owned" at bounding box center [261, 123] width 71 height 27
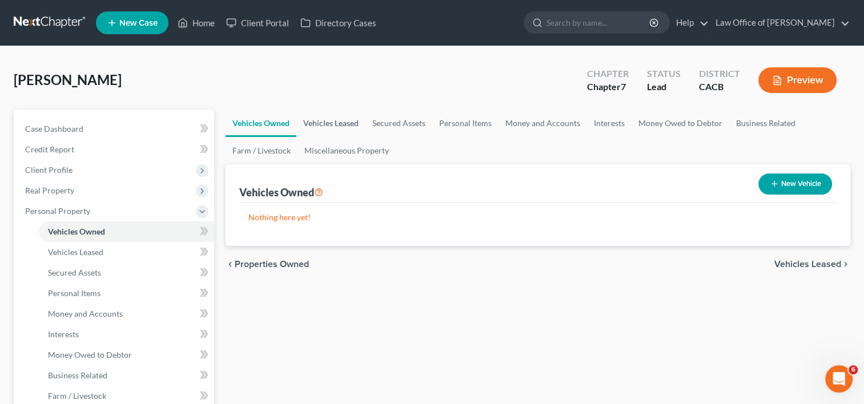
click at [331, 119] on link "Vehicles Leased" at bounding box center [330, 123] width 69 height 27
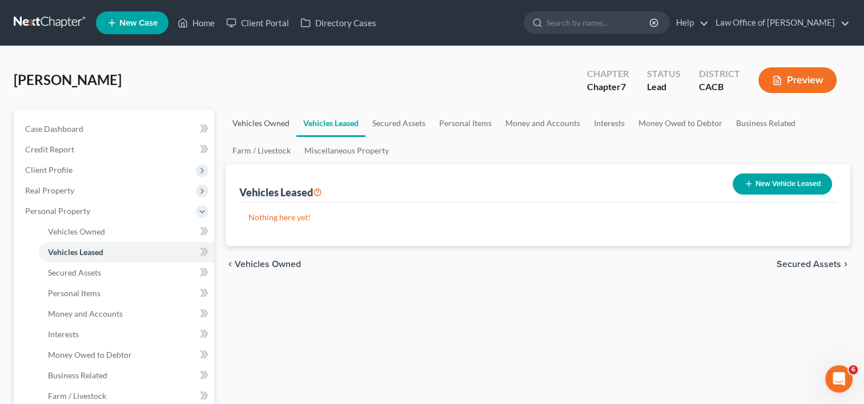
click at [260, 121] on link "Vehicles Owned" at bounding box center [261, 123] width 71 height 27
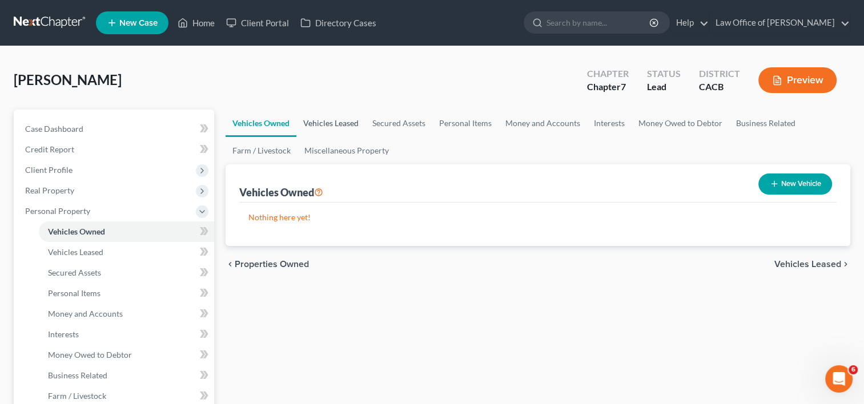
click at [334, 124] on link "Vehicles Leased" at bounding box center [330, 123] width 69 height 27
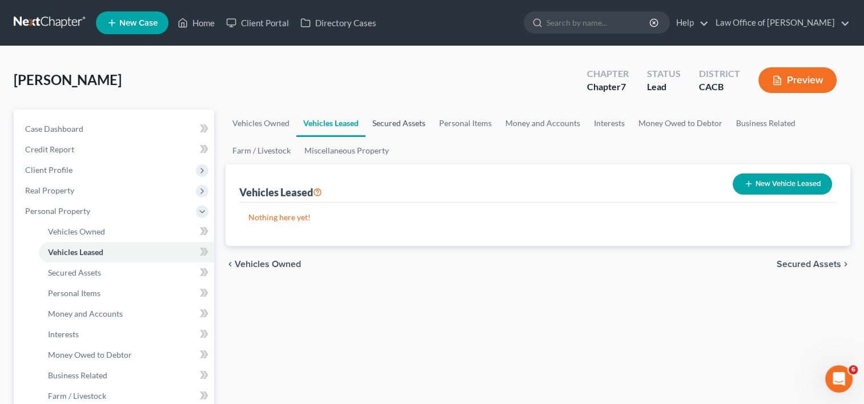
click at [399, 124] on link "Secured Assets" at bounding box center [399, 123] width 67 height 27
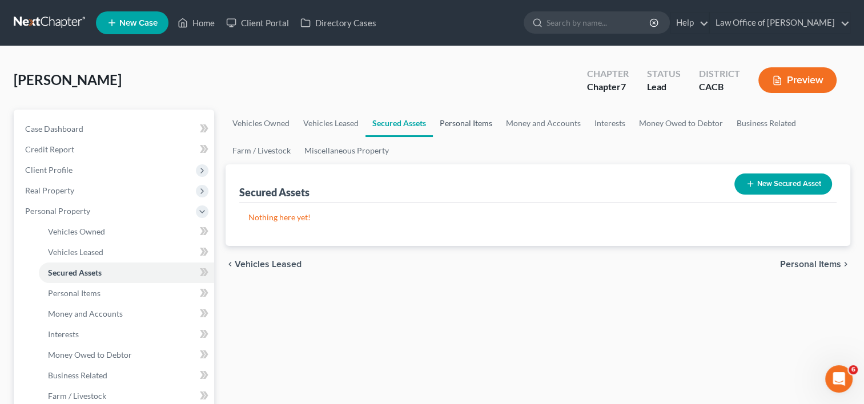
click at [451, 124] on link "Personal Items" at bounding box center [466, 123] width 66 height 27
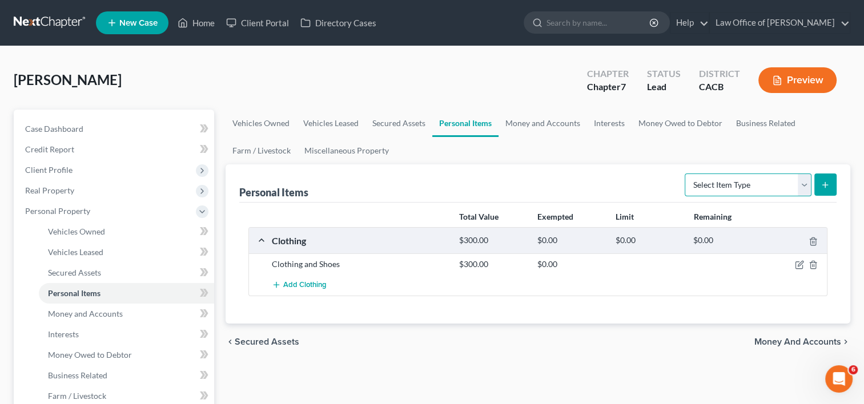
click at [726, 184] on select "Select Item Type Clothing Collectibles Of Value Electronics Firearms Household …" at bounding box center [748, 185] width 127 height 23
select select "household_goods"
click at [686, 174] on select "Select Item Type Clothing Collectibles Of Value Electronics Firearms Household …" at bounding box center [748, 185] width 127 height 23
click at [824, 187] on icon "submit" at bounding box center [825, 184] width 9 height 9
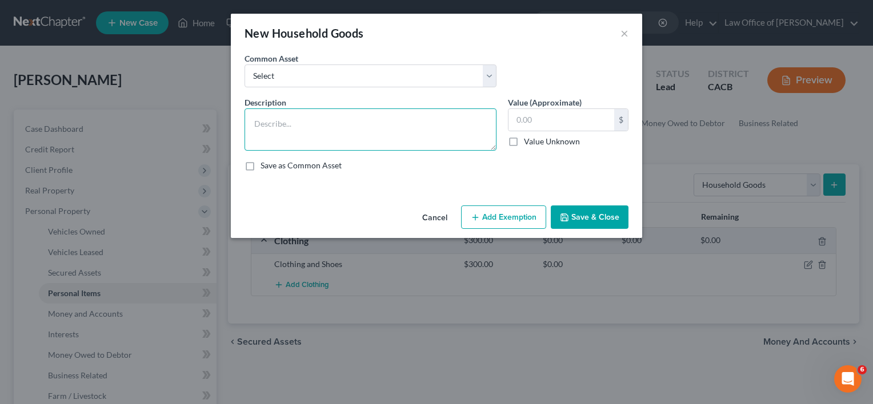
click at [272, 133] on textarea at bounding box center [370, 130] width 252 height 42
type textarea "Furniture and Appliances"
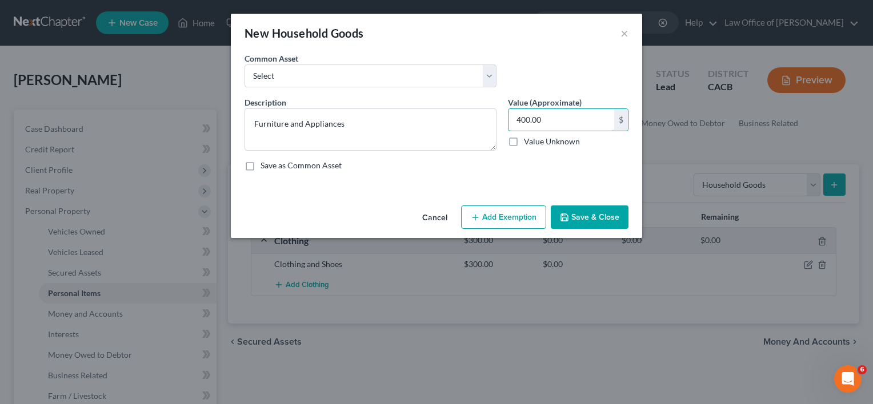
type input "400.00"
click at [600, 217] on button "Save & Close" at bounding box center [590, 218] width 78 height 24
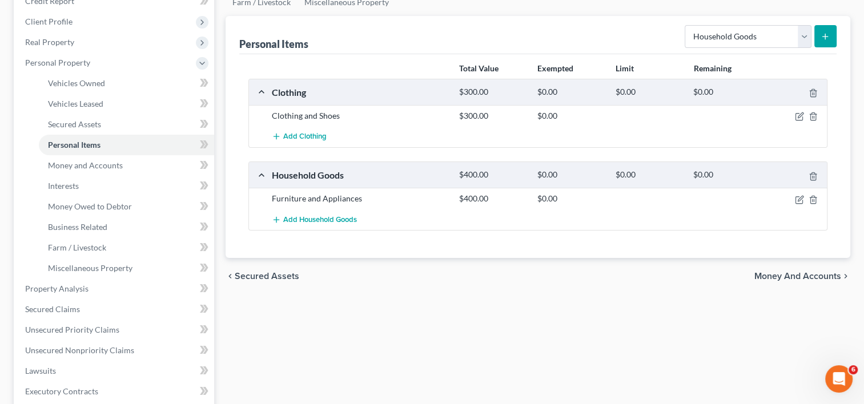
scroll to position [147, 0]
